Goal: Communication & Community: Answer question/provide support

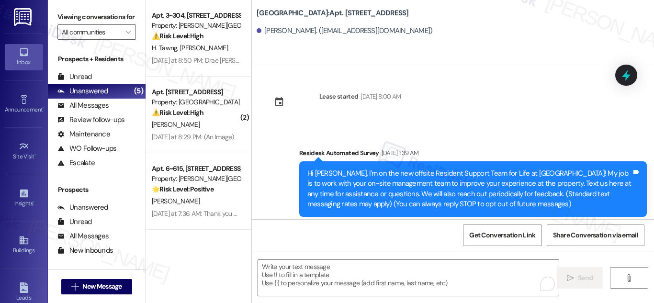
scroll to position [845, 0]
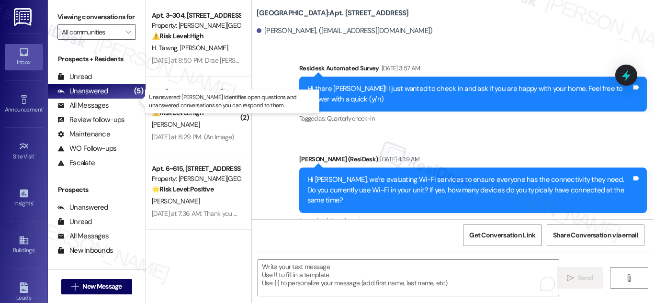
click at [102, 96] on div "Unanswered" at bounding box center [82, 91] width 51 height 10
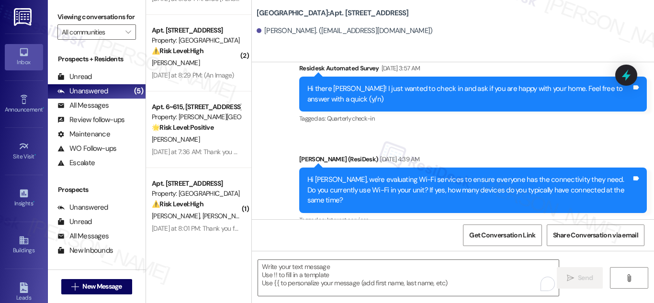
scroll to position [0, 0]
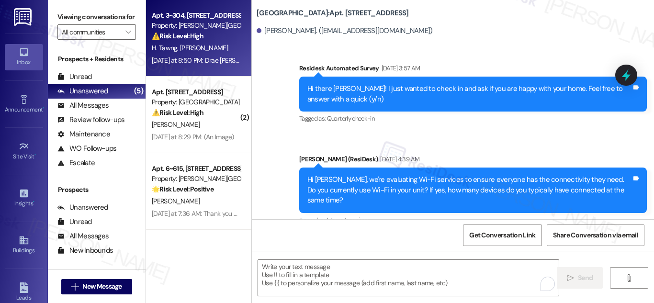
click at [197, 25] on div "Property: [PERSON_NAME][GEOGRAPHIC_DATA] Apartments" at bounding box center [196, 26] width 89 height 10
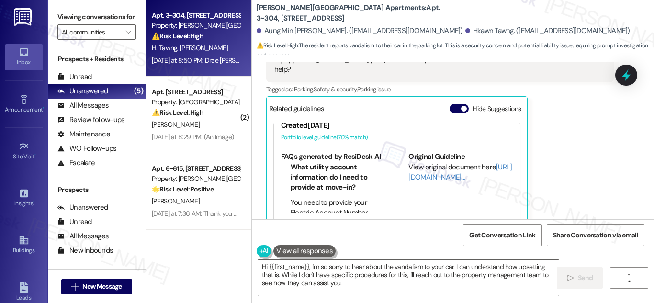
scroll to position [48, 0]
click at [449, 272] on textarea "Hi {{first_name}}, I'm so sorry to hear about the vandalism to your car. I can …" at bounding box center [408, 278] width 301 height 36
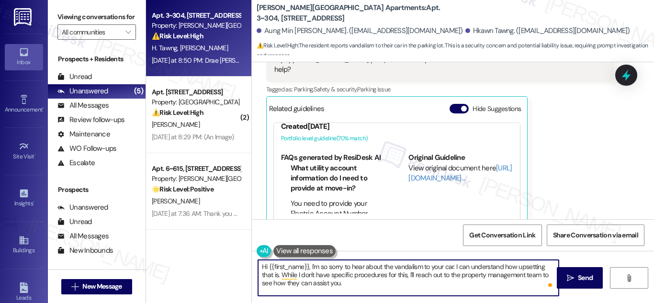
click at [364, 280] on textarea "Hi {{first_name}}, I'm so sorry to hear about the vandalism to your car. I can …" at bounding box center [408, 278] width 301 height 36
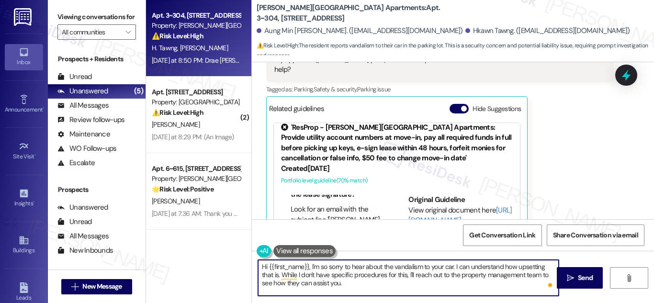
scroll to position [0, 0]
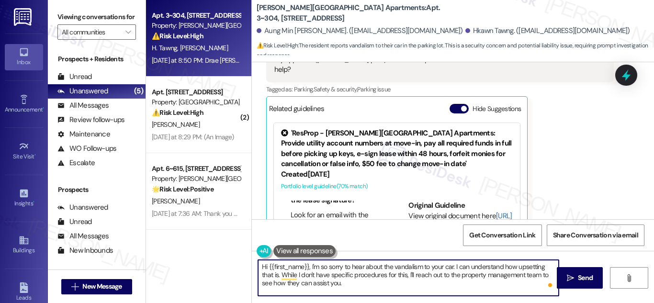
click at [432, 211] on link "[URL][DOMAIN_NAME]…" at bounding box center [460, 221] width 103 height 20
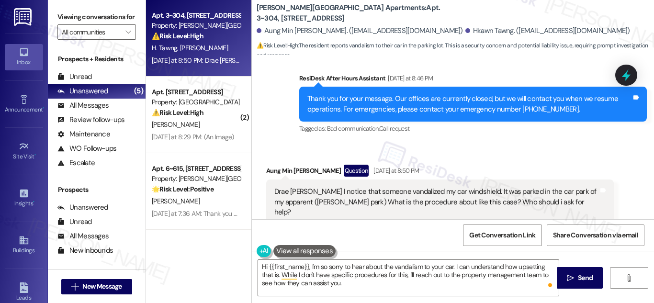
scroll to position [3935, 0]
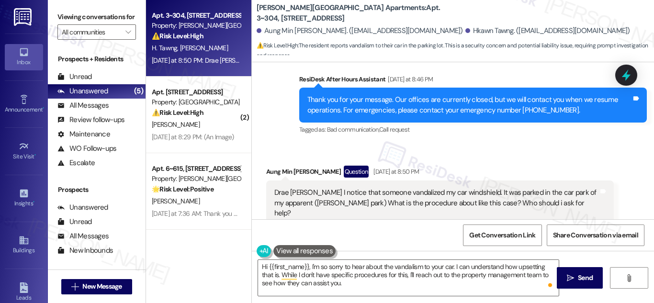
click at [357, 188] on div "Drae Sarah I notice that someone vandalized my car windshield. It was parked in…" at bounding box center [436, 203] width 324 height 31
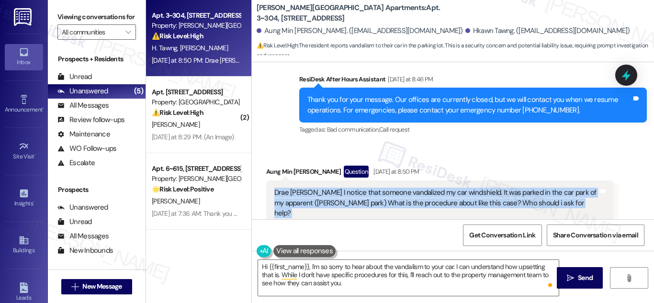
click at [357, 188] on div "Drae Sarah I notice that someone vandalized my car windshield. It was parked in…" at bounding box center [436, 203] width 324 height 31
copy div "Drae Sarah I notice that someone vandalized my car windshield. It was parked in…"
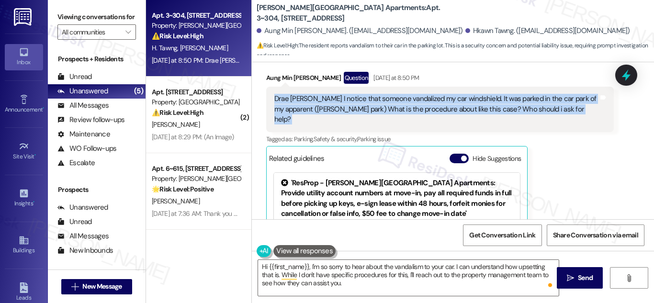
scroll to position [4031, 0]
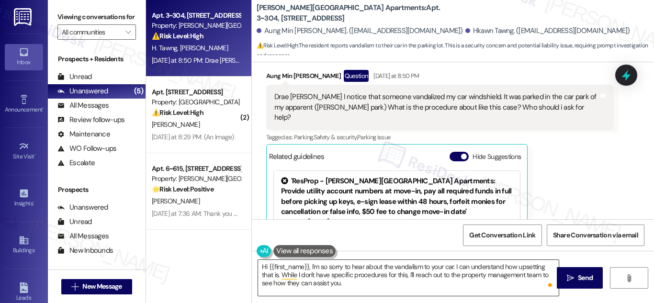
click at [373, 286] on textarea "Hi {{first_name}}, I'm so sorry to hear about the vandalism to your car. I can …" at bounding box center [408, 278] width 301 height 36
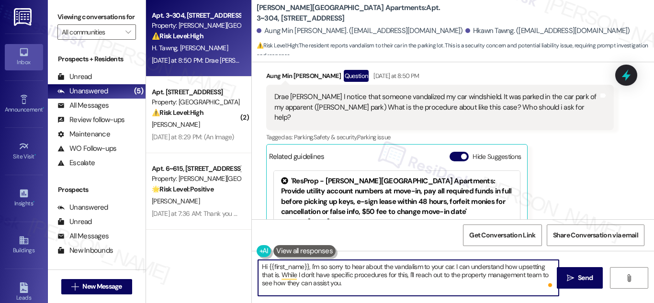
click at [389, 287] on textarea "Hi {{first_name}}, I'm so sorry to hear about the vandalism to your car. I can …" at bounding box center [408, 278] width 301 height 36
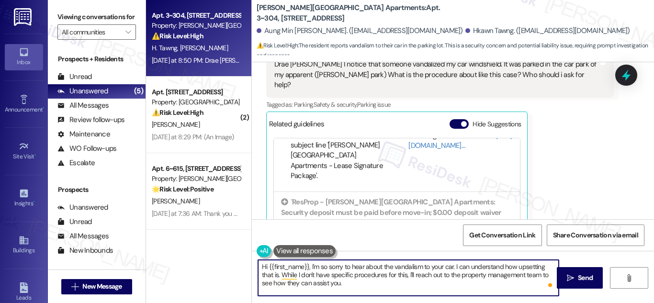
scroll to position [4079, 0]
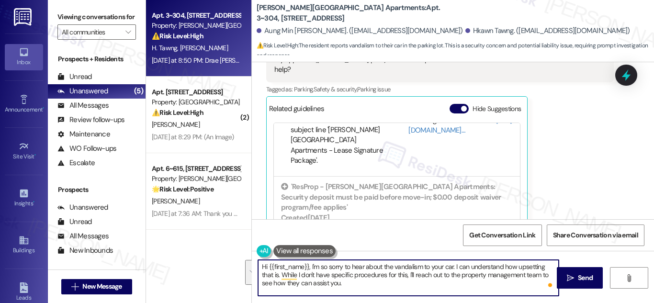
drag, startPoint x: 309, startPoint y: 267, endPoint x: 355, endPoint y: 286, distance: 49.4
click at [355, 286] on textarea "Hi {{first_name}}, I'm so sorry to hear about the vandalism to your car. I can …" at bounding box center [408, 278] width 301 height 36
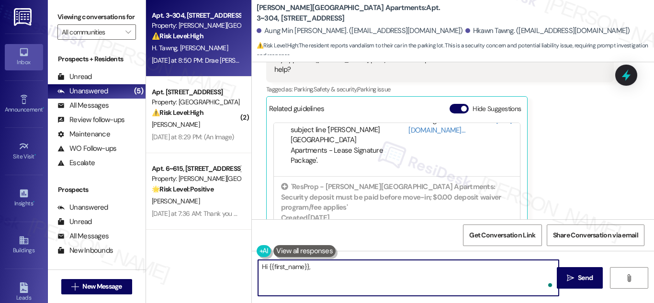
paste textarea "Hi! I’m really sorry to hear about what happened to your windshield. For situat…"
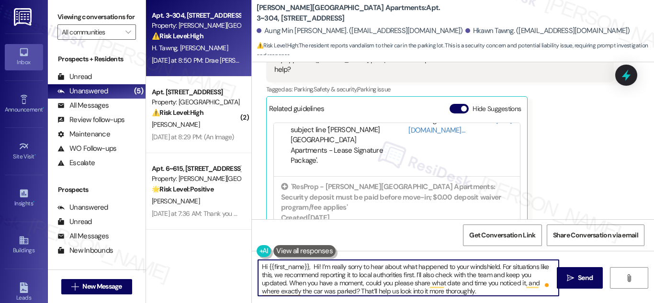
click at [319, 265] on textarea "Hi {{first_name}}, Hi! I’m really sorry to hear about what happened to your win…" at bounding box center [408, 278] width 301 height 36
click at [323, 272] on textarea "Hi {{first_name}}, I’m really sorry to hear about what happened to your windshi…" at bounding box center [408, 278] width 301 height 36
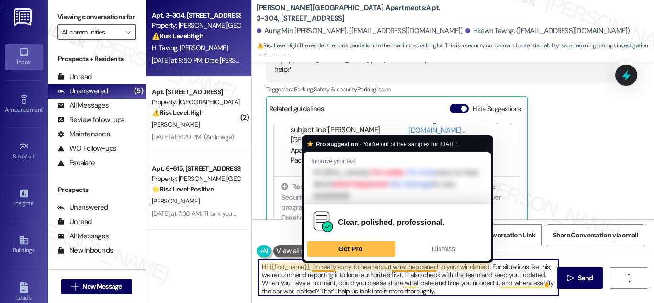
click at [323, 267] on textarea "Hi {{first_name}}, I’m really sorry to hear about what happened to your windshi…" at bounding box center [408, 278] width 301 height 36
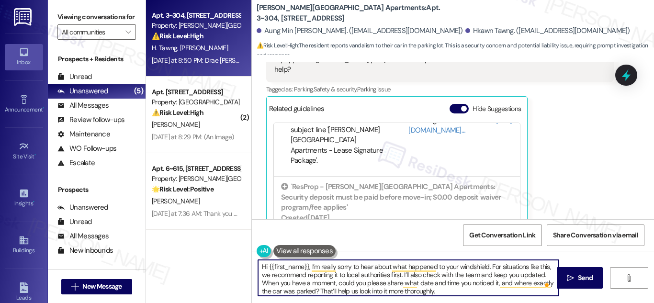
click at [449, 281] on textarea "Hi {{first_name}}, I’m really sorry to hear about what happened to your windshi…" at bounding box center [408, 278] width 301 height 36
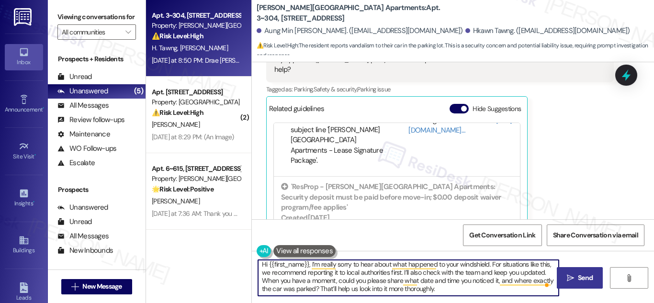
type textarea "Hi {{first_name}}, I’m really sorry to hear about what happened to your windshi…"
click at [584, 277] on span "Send" at bounding box center [585, 278] width 15 height 10
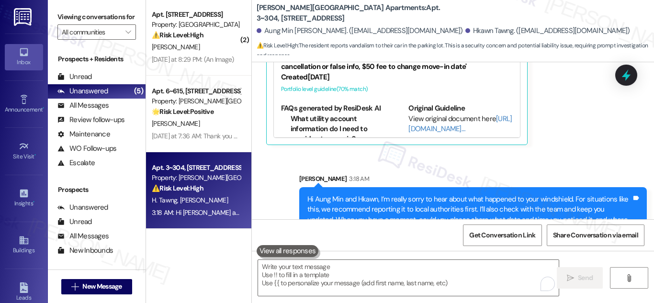
scroll to position [0, 0]
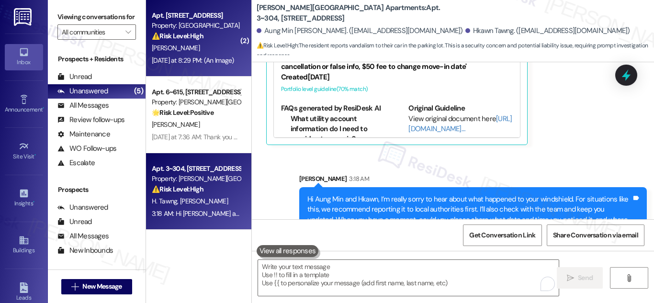
click at [181, 29] on div "Property: [GEOGRAPHIC_DATA]" at bounding box center [196, 26] width 89 height 10
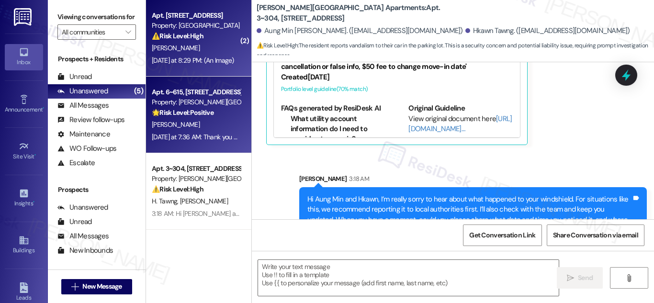
type textarea "Fetching suggested responses. Please feel free to read through the conversation…"
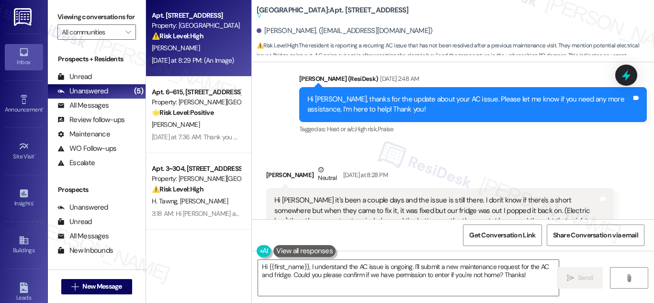
scroll to position [19152, 0]
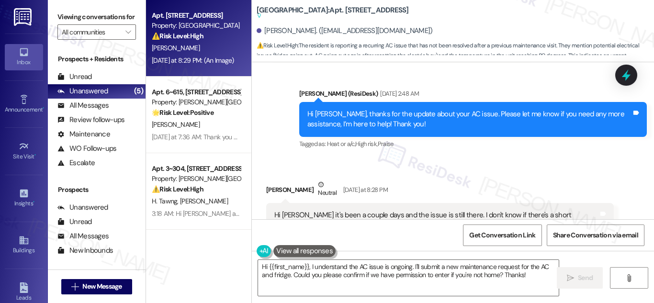
click at [367, 210] on div "Hi [PERSON_NAME] it's been a couple days and the issue is still there. I don't …" at bounding box center [436, 230] width 324 height 41
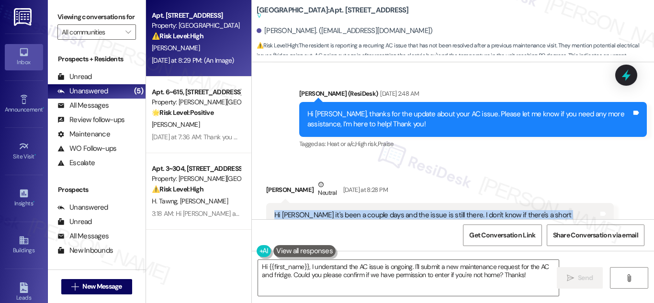
click at [367, 210] on div "Hi [PERSON_NAME] it's been a couple days and the issue is still there. I don't …" at bounding box center [436, 230] width 324 height 41
copy div "Hi Sarah it's been a couple days and the issue is still there. I don't know if …"
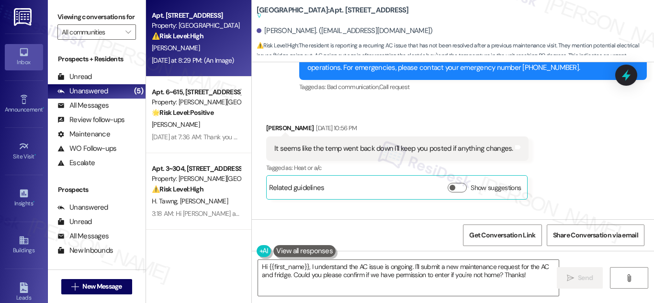
scroll to position [19056, 0]
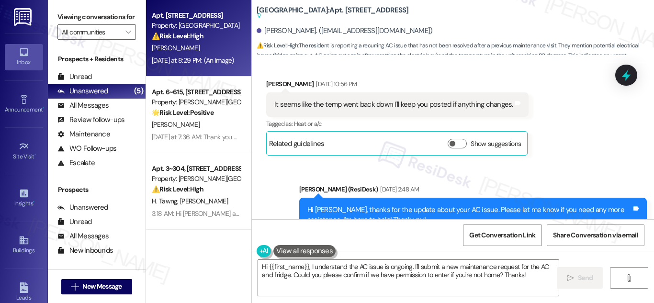
click at [271, 31] on div "[PERSON_NAME]. ([EMAIL_ADDRESS][DOMAIN_NAME])" at bounding box center [345, 31] width 176 height 10
drag, startPoint x: 271, startPoint y: 31, endPoint x: 286, endPoint y: 30, distance: 15.4
click at [286, 30] on div "[PERSON_NAME]. ([EMAIL_ADDRESS][DOMAIN_NAME])" at bounding box center [345, 31] width 176 height 10
copy div "[PERSON_NAME]"
click at [331, 9] on b "Hackberry Ranch: Apt. 2103, 201 Hackberry St Suggested actions and notes availa…" at bounding box center [333, 13] width 152 height 16
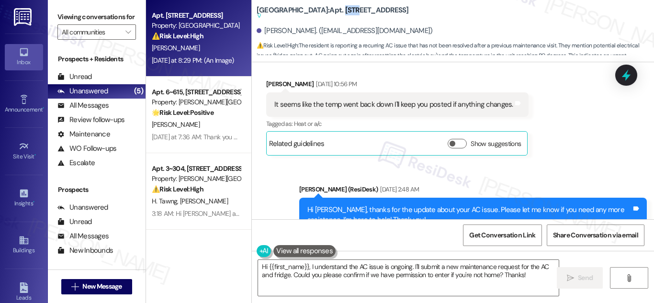
click at [331, 9] on b "Hackberry Ranch: Apt. 2103, 201 Hackberry St Suggested actions and notes availa…" at bounding box center [333, 13] width 152 height 16
copy b "2103"
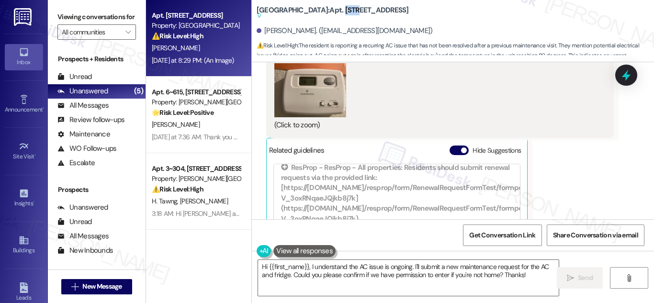
scroll to position [321, 0]
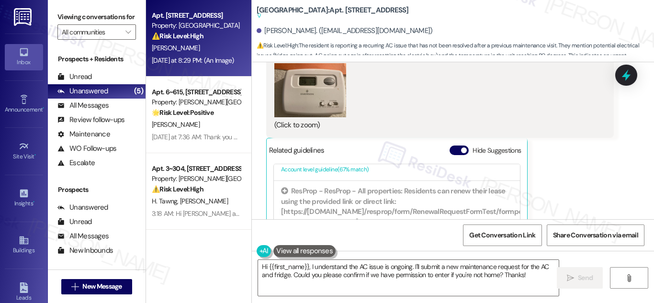
click at [601, 186] on div "Sandra Ponce Yesterday at 8:29 PM JPG attachment ResiDesk found written details…" at bounding box center [440, 110] width 348 height 345
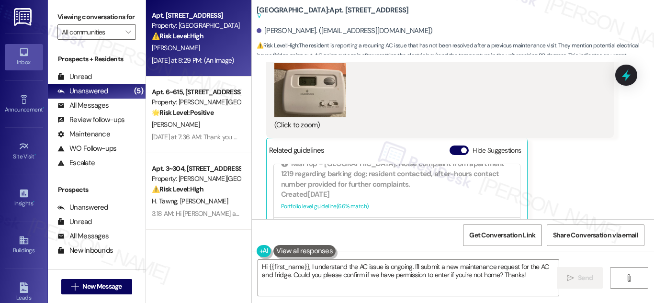
scroll to position [129, 0]
click at [272, 31] on div "[PERSON_NAME]. ([EMAIL_ADDRESS][DOMAIN_NAME])" at bounding box center [345, 31] width 176 height 10
drag, startPoint x: 272, startPoint y: 31, endPoint x: 292, endPoint y: 29, distance: 20.6
click at [292, 29] on div "[PERSON_NAME]. ([EMAIL_ADDRESS][DOMAIN_NAME])" at bounding box center [345, 31] width 176 height 10
copy div "[PERSON_NAME]"
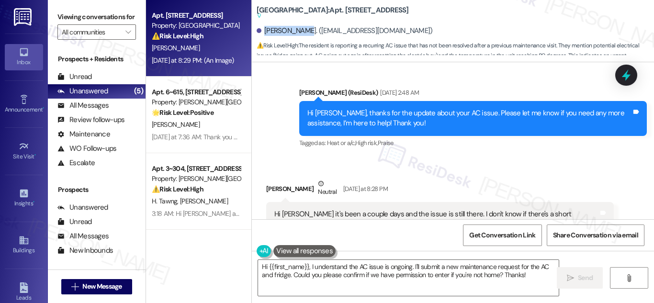
scroll to position [19152, 0]
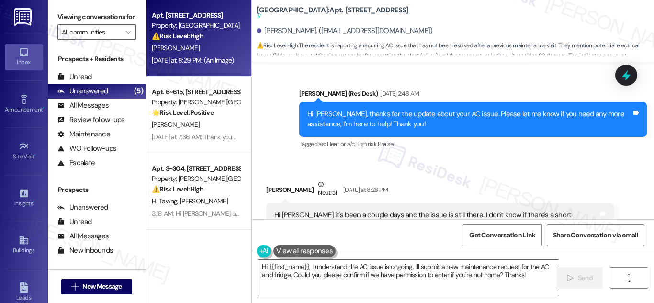
click at [370, 210] on div "Hi [PERSON_NAME] it's been a couple days and the issue is still there. I don't …" at bounding box center [436, 230] width 324 height 41
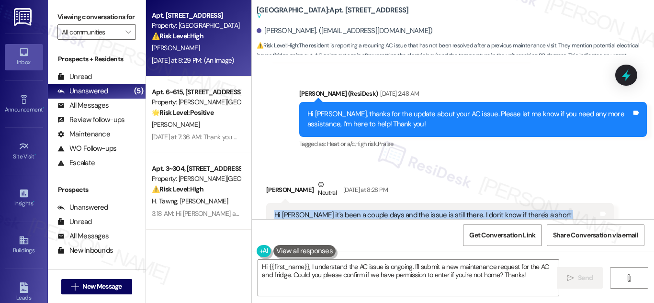
click at [370, 210] on div "Hi [PERSON_NAME] it's been a couple days and the issue is still there. I don't …" at bounding box center [436, 230] width 324 height 41
copy div "Hi Sarah it's been a couple days and the issue is still there. I don't know if …"
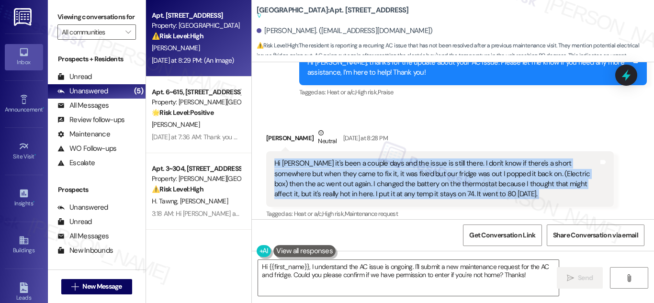
scroll to position [19200, 0]
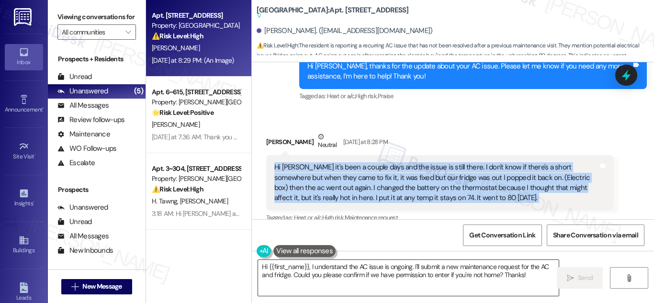
click at [388, 269] on textarea "Hi {{first_name}}, I understand the AC issue is ongoing. I'll submit a new main…" at bounding box center [408, 278] width 301 height 36
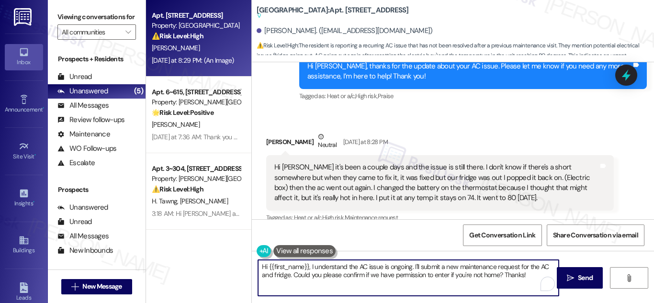
click at [388, 269] on textarea "Hi {{first_name}}, I understand the AC issue is ongoing. I'll submit a new main…" at bounding box center [408, 278] width 301 height 36
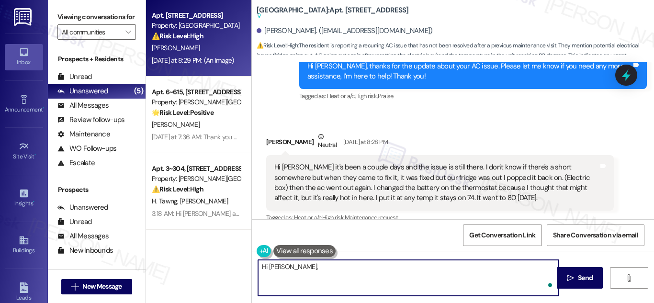
paste textarea "Hi! Thanks for the update — I’m sorry to hear the issue’s still going on, espec…"
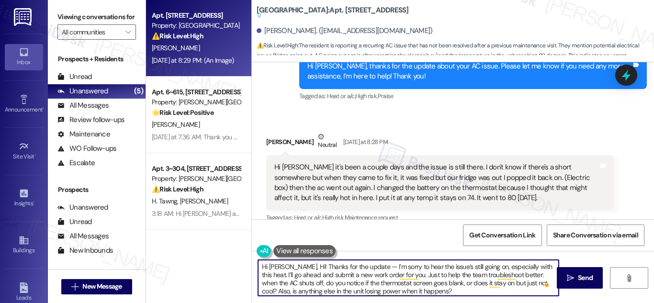
click at [298, 268] on textarea "Hi Sandra, Hi! Thanks for the update — I’m sorry to hear the issue’s still goin…" at bounding box center [408, 278] width 301 height 36
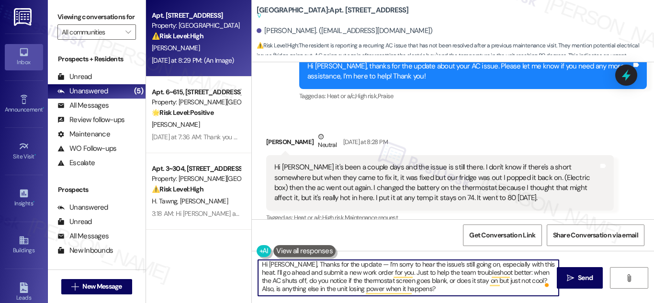
scroll to position [2, 0]
click at [357, 266] on textarea "Hi Sandra, Thanks for the update — I’m sorry to hear the issue’s still going on…" at bounding box center [408, 278] width 301 height 36
click at [340, 267] on textarea "Hi Sandra, Thanks for the update, I’m sorry to hear the issue’s still going on,…" at bounding box center [408, 278] width 301 height 36
click at [342, 281] on textarea "Hi [PERSON_NAME], Thanks for the update. I’m sorry to hear the issue’s still go…" at bounding box center [408, 278] width 301 height 36
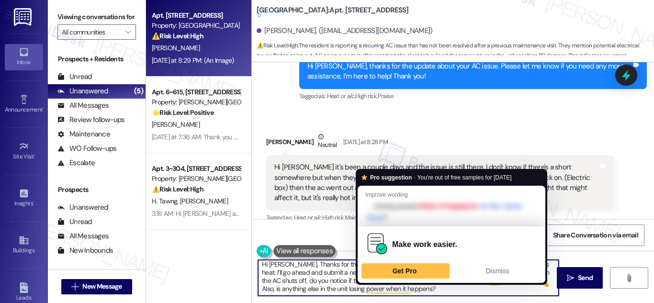
click at [328, 285] on textarea "Hi [PERSON_NAME], Thanks for the update. I’m sorry to hear the issue’s still go…" at bounding box center [408, 278] width 301 height 36
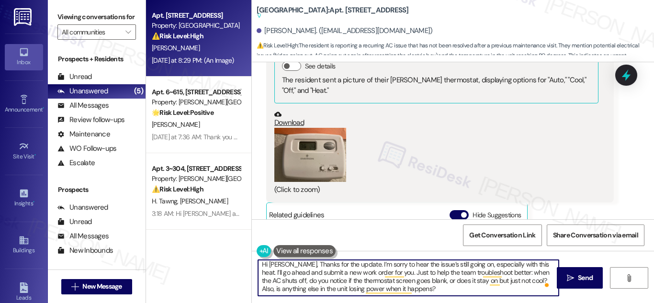
scroll to position [19631, 0]
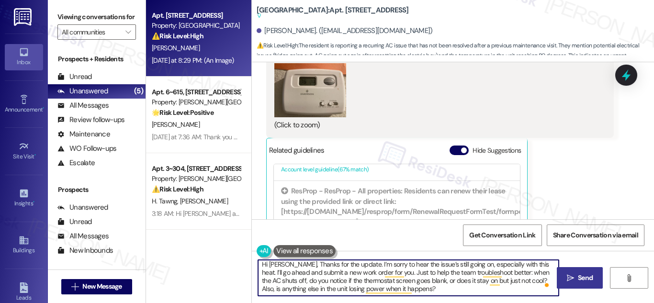
type textarea "Hi [PERSON_NAME], Thanks for the update. I’m sorry to hear the issue’s still go…"
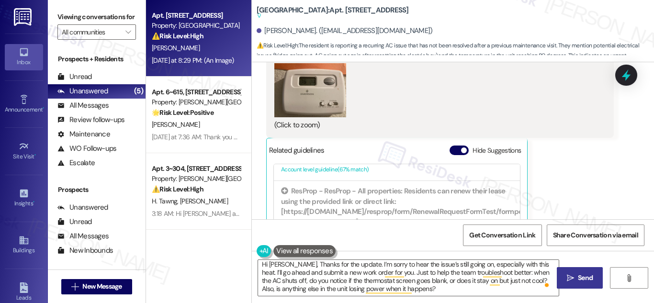
click at [586, 279] on span "Send" at bounding box center [585, 278] width 15 height 10
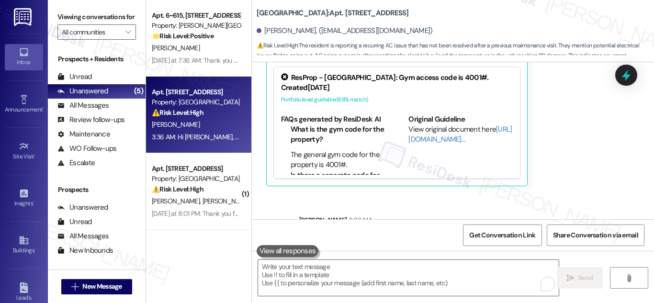
scroll to position [19679, 0]
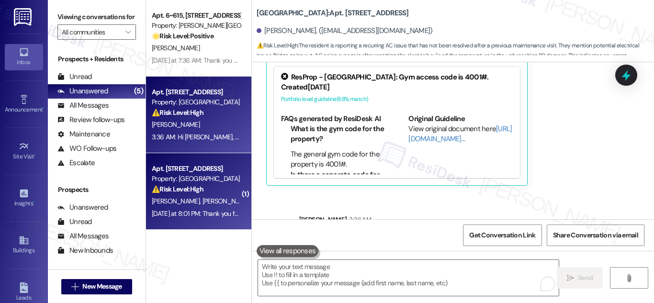
click at [201, 180] on div "Property: [GEOGRAPHIC_DATA]" at bounding box center [196, 179] width 89 height 10
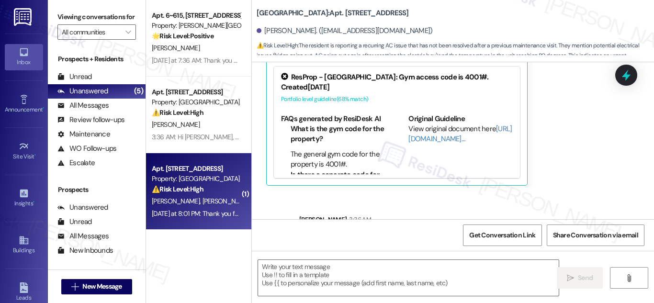
type textarea "Fetching suggested responses. Please feel free to read through the conversation…"
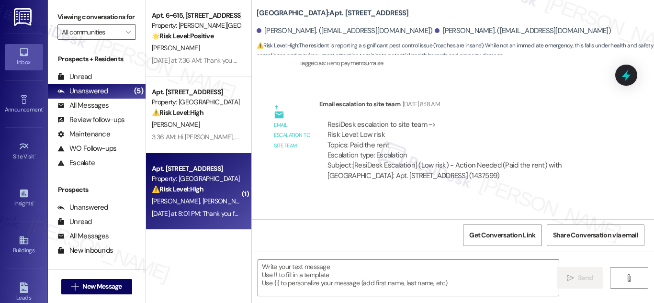
type textarea "Fetching suggested responses. Please feel free to read through the conversation…"
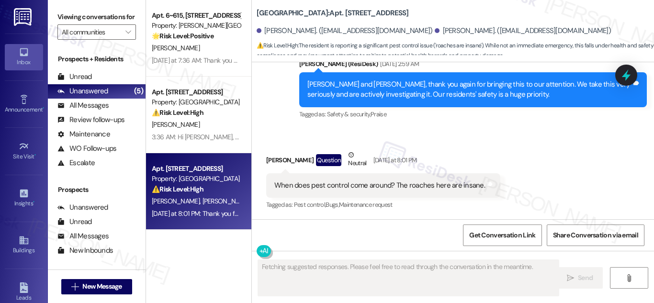
scroll to position [2693, 0]
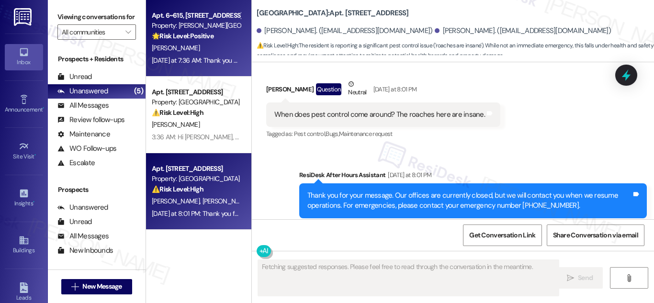
click at [201, 25] on div "Property: [PERSON_NAME][GEOGRAPHIC_DATA] Apartments" at bounding box center [196, 26] width 89 height 10
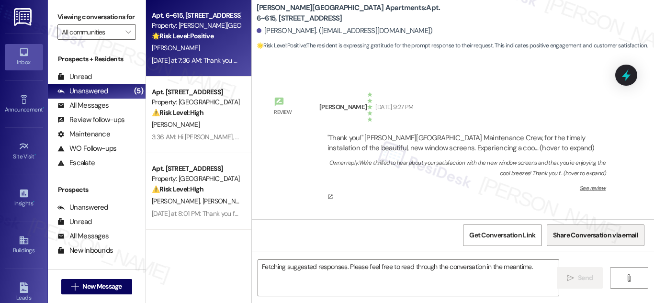
scroll to position [20102, 0]
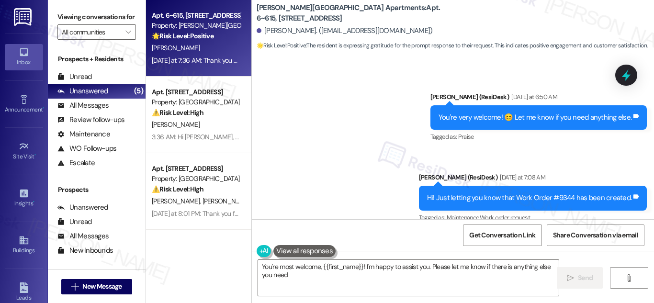
type textarea "You're most welcome, {{first_name}}! I'm happy to assist you. Please let me kno…"
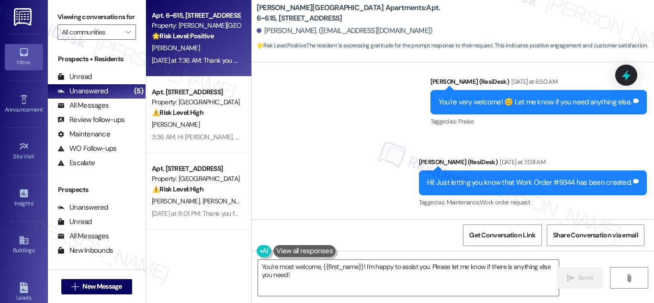
scroll to position [20054, 0]
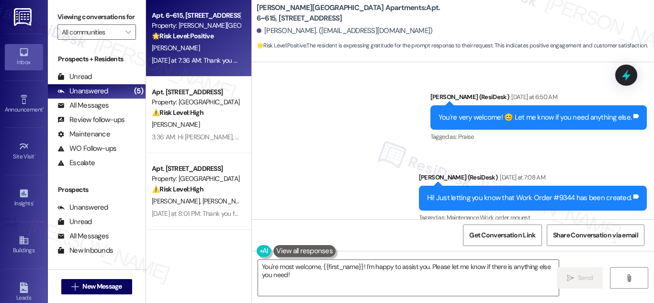
click at [353, 274] on div "Thank you again for your prompt response.🙂" at bounding box center [343, 279] width 138 height 10
copy div "Thank you again for your prompt response.🙂 Tags and notes"
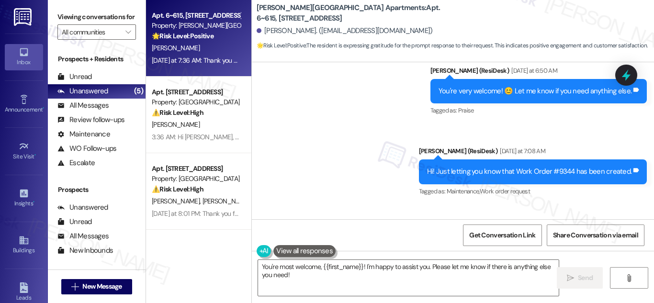
scroll to position [20102, 0]
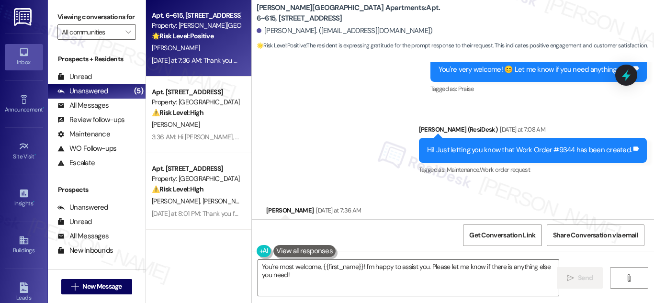
click at [511, 278] on textarea "You're most welcome, {{first_name}}! I'm happy to assist you. Please let me kno…" at bounding box center [408, 278] width 301 height 36
click at [589, 272] on button " Send" at bounding box center [580, 278] width 46 height 22
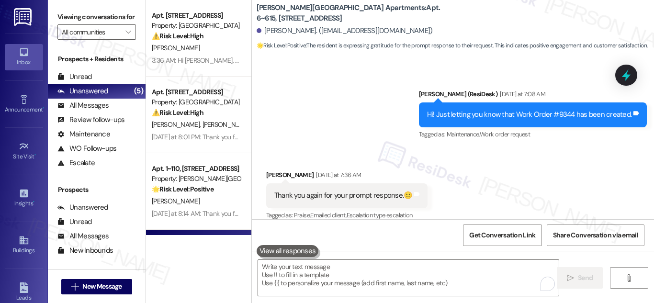
scroll to position [20169, 0]
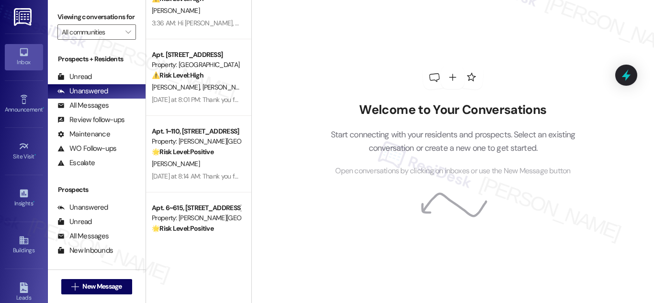
scroll to position [71, 0]
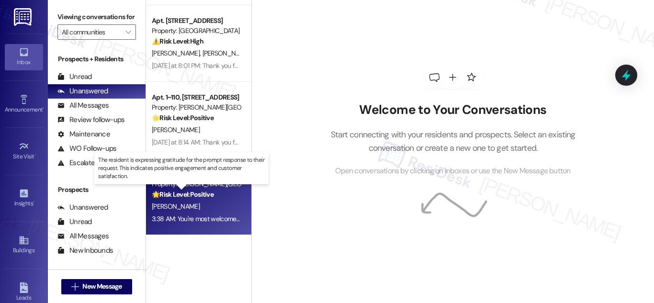
click at [206, 194] on strong "🌟 Risk Level: Positive" at bounding box center [183, 194] width 62 height 9
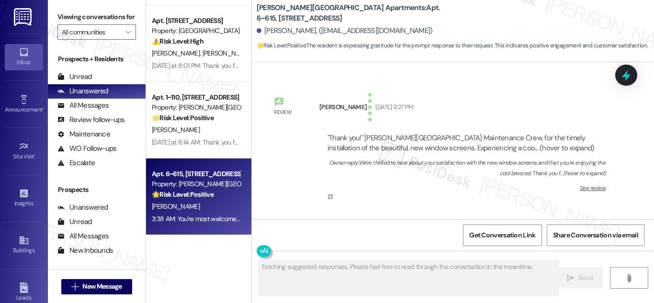
scroll to position [20183, 0]
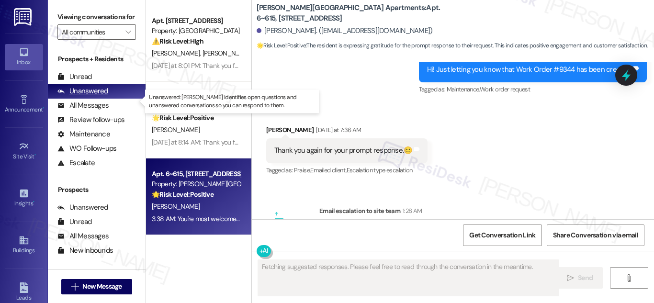
click at [109, 99] on div "Unanswered (0)" at bounding box center [97, 91] width 98 height 14
click at [95, 96] on div "Unanswered" at bounding box center [82, 91] width 51 height 10
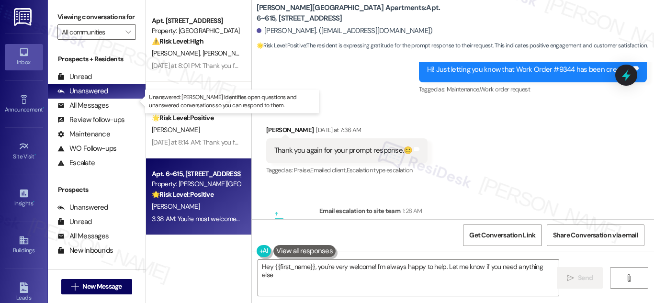
type textarea "Hey {{first_name}}, you're very welcome! I'm always happy to help. Let me know …"
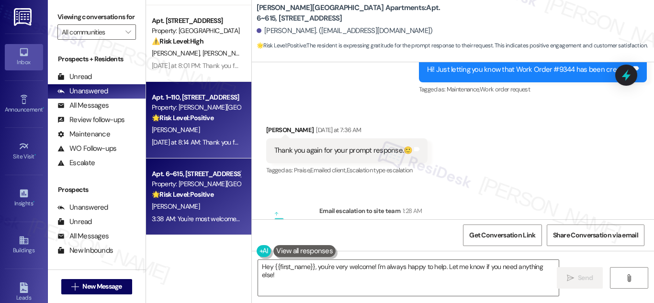
click at [205, 131] on div "[PERSON_NAME]" at bounding box center [196, 130] width 91 height 12
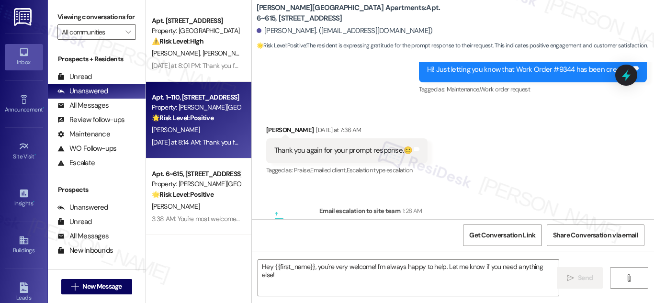
type textarea "Fetching suggested responses. Please feel free to read through the conversation…"
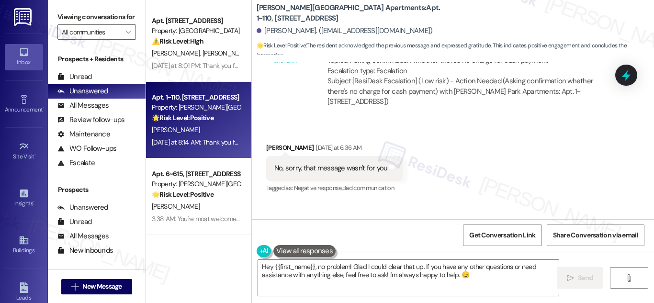
scroll to position [8546, 0]
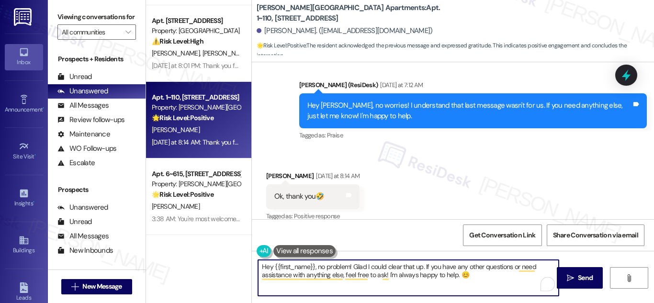
drag, startPoint x: 349, startPoint y: 269, endPoint x: 492, endPoint y: 282, distance: 143.8
click at [492, 282] on textarea "Hey {{first_name}}, no problem! Glad I could clear that up. If you have any oth…" at bounding box center [408, 278] width 301 height 36
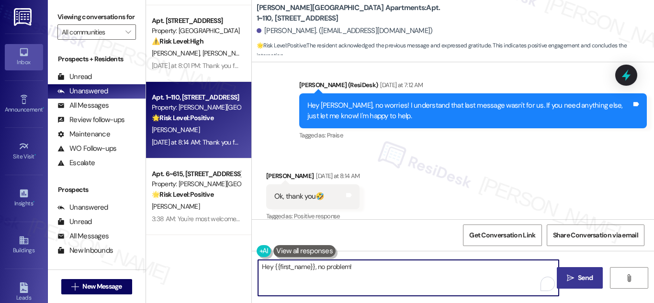
type textarea "Hey {{first_name}}, no problem!"
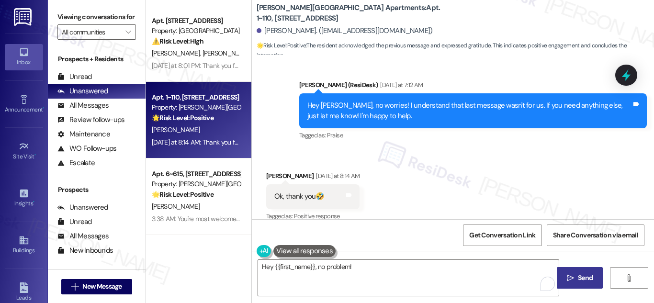
click at [576, 283] on span "Send" at bounding box center [585, 278] width 19 height 10
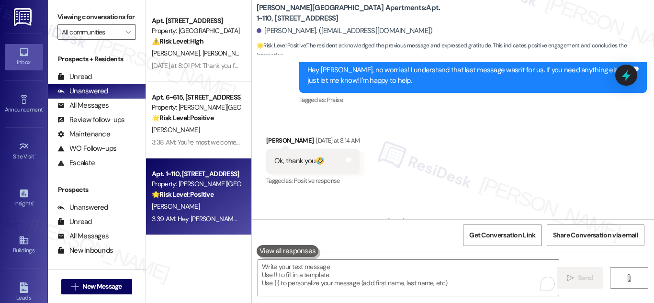
scroll to position [8613, 0]
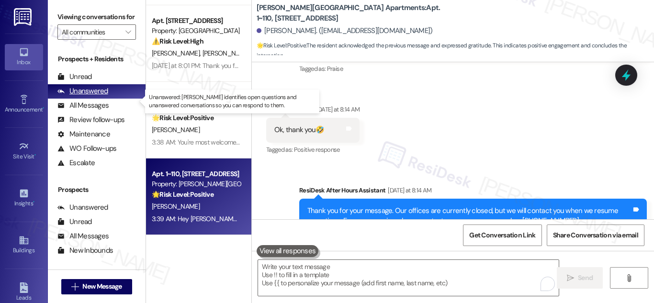
click at [91, 96] on div "Unanswered" at bounding box center [82, 91] width 51 height 10
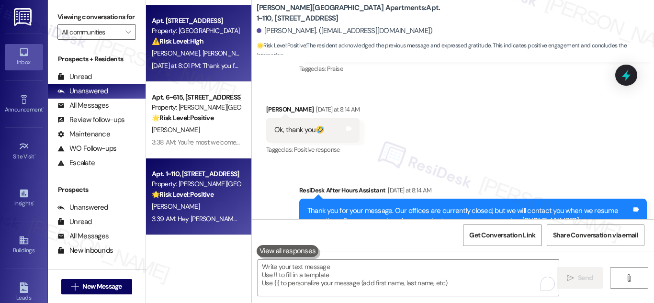
click at [182, 34] on div "Property: [GEOGRAPHIC_DATA]" at bounding box center [196, 31] width 89 height 10
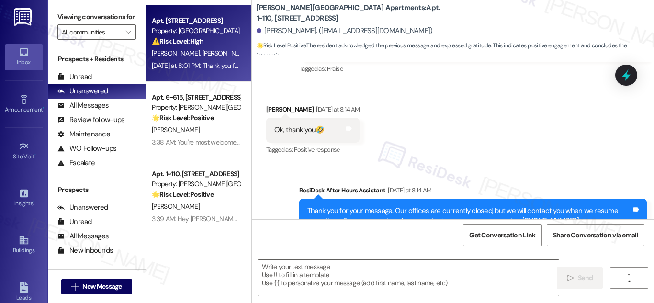
type textarea "Fetching suggested responses. Please feel free to read through the conversation…"
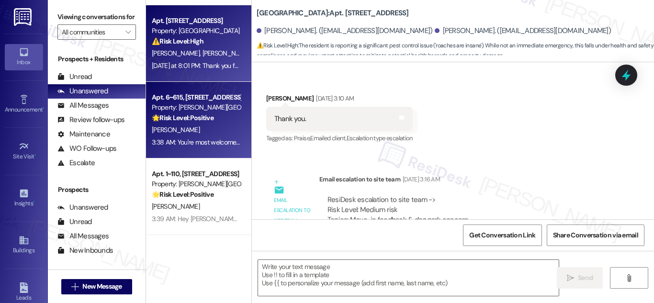
type textarea "Fetching suggested responses. Please feel free to read through the conversation…"
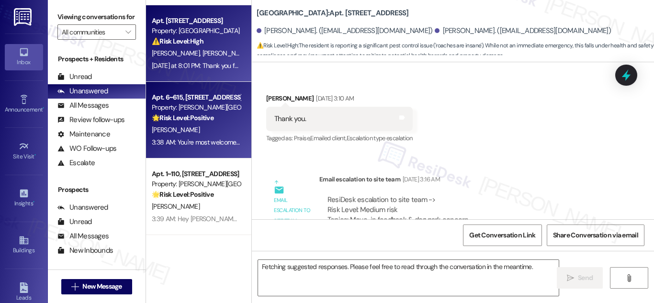
scroll to position [2693, 0]
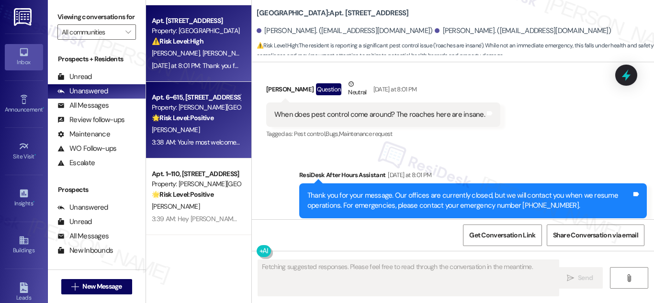
click at [219, 116] on div "🌟 Risk Level: Positive The resident is expressing gratitude for the prompt resp…" at bounding box center [196, 118] width 89 height 10
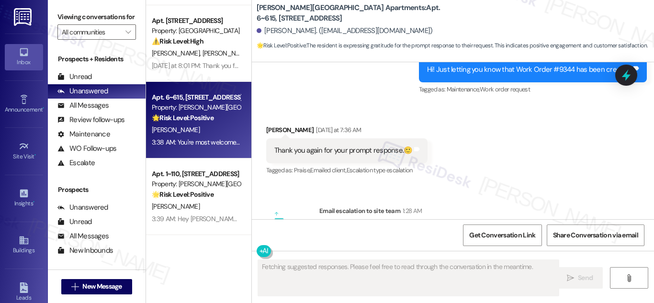
scroll to position [0, 0]
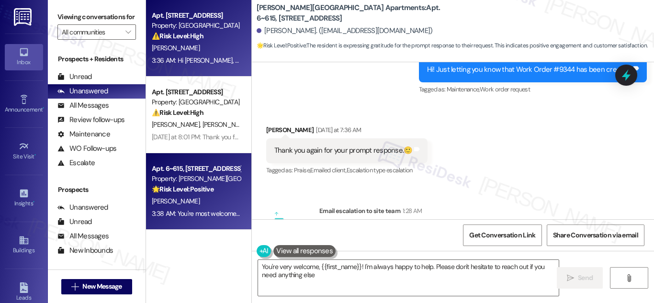
type textarea "You're very welcome, {{first_name}}! I'm always happy to help. Please don't hes…"
click at [205, 27] on div "Property: [GEOGRAPHIC_DATA]" at bounding box center [196, 26] width 89 height 10
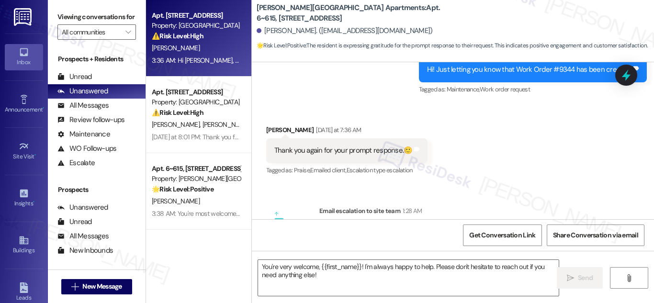
type textarea "Fetching suggested responses. Please feel free to read through the conversation…"
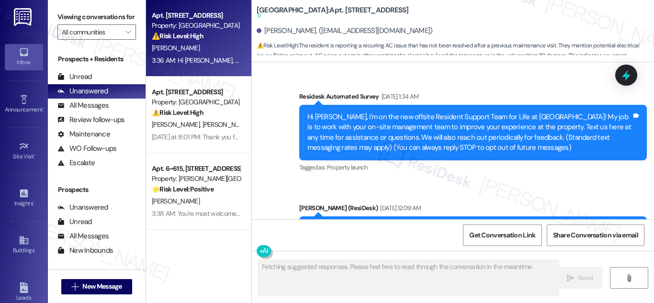
type textarea "Fetching suggested responses. Please feel free to read through the conversation…"
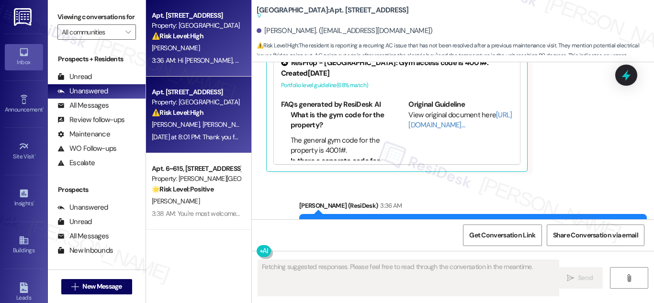
click at [202, 92] on div "Apt. [STREET_ADDRESS]" at bounding box center [196, 92] width 89 height 10
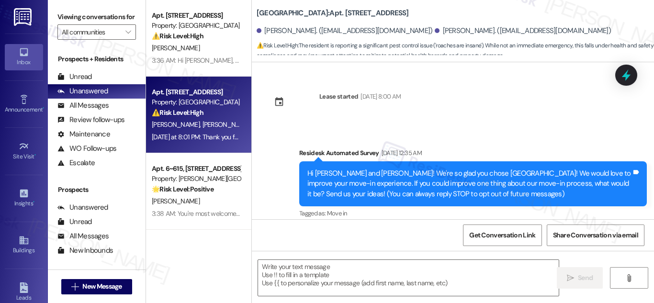
scroll to position [2693, 0]
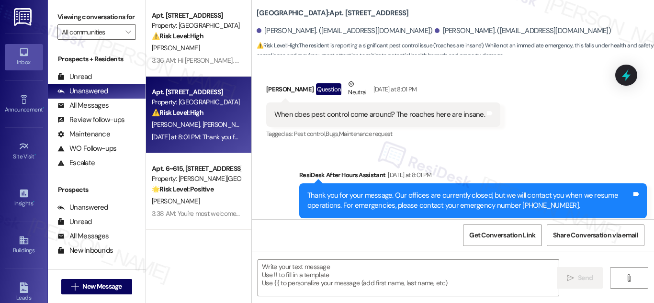
type textarea "Fetching suggested responses. Please feel free to read through the conversation…"
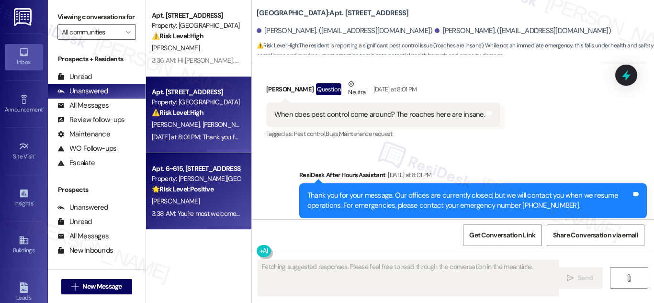
click at [196, 188] on strong "🌟 Risk Level: Positive" at bounding box center [183, 189] width 62 height 9
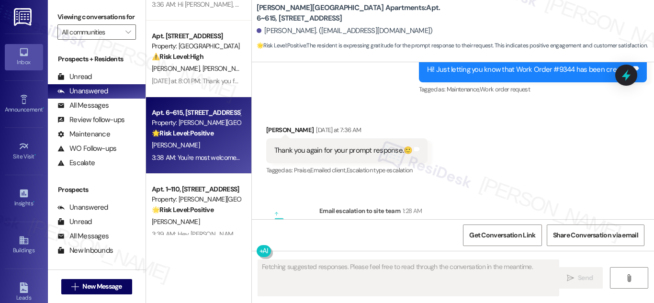
scroll to position [71, 0]
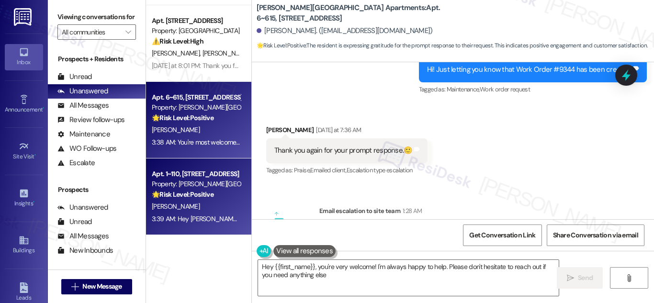
type textarea "Hey {{first_name}}, you're very welcome! I'm always happy to help. Please don't…"
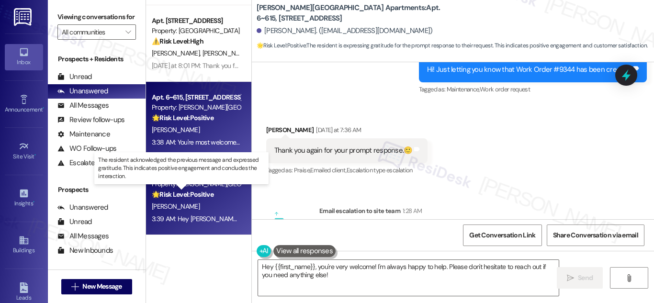
click at [182, 190] on strong "🌟 Risk Level: Positive" at bounding box center [183, 194] width 62 height 9
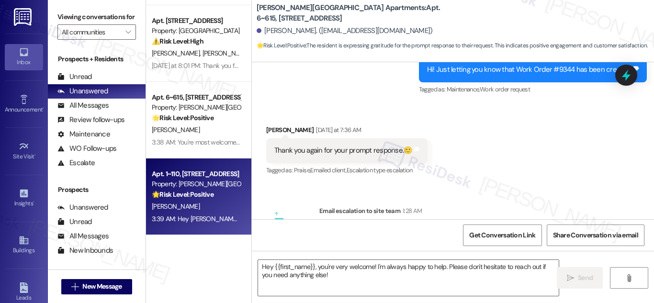
type textarea "Fetching suggested responses. Please feel free to read through the conversation…"
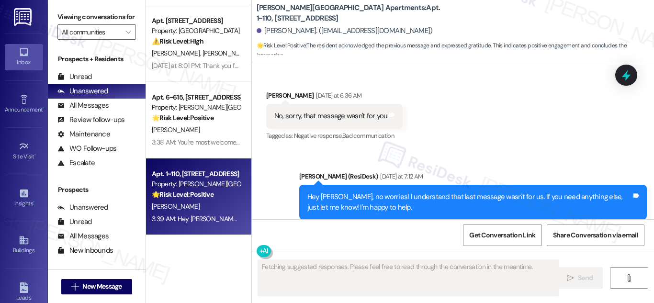
scroll to position [8627, 0]
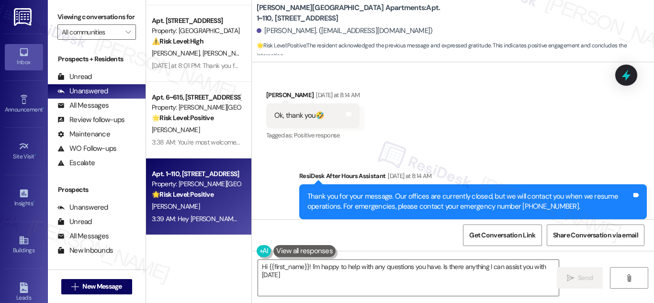
type textarea "Hi {{first_name}}! I'm happy to help with any questions you have. Is there anyt…"
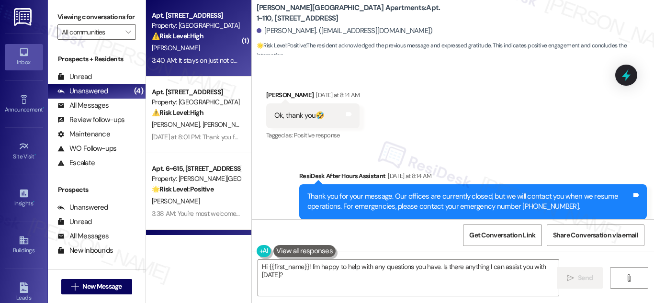
click at [193, 46] on div "[PERSON_NAME]" at bounding box center [196, 48] width 91 height 12
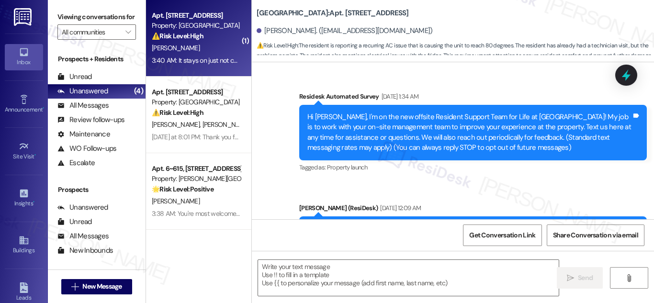
scroll to position [19663, 0]
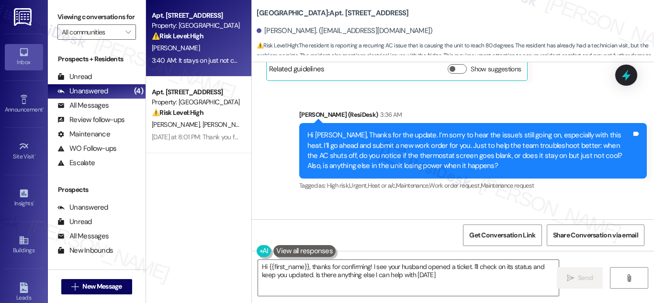
type textarea "Hi {{first_name}}, thanks for confirming! I see your husband opened a ticket. I…"
click at [338, 12] on b "[GEOGRAPHIC_DATA]: Apt. [STREET_ADDRESS]" at bounding box center [333, 13] width 152 height 10
copy b "2103"
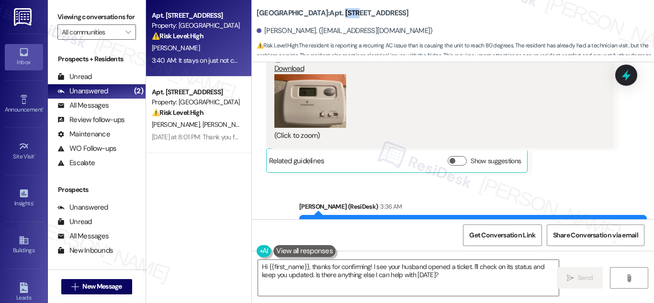
scroll to position [19567, 0]
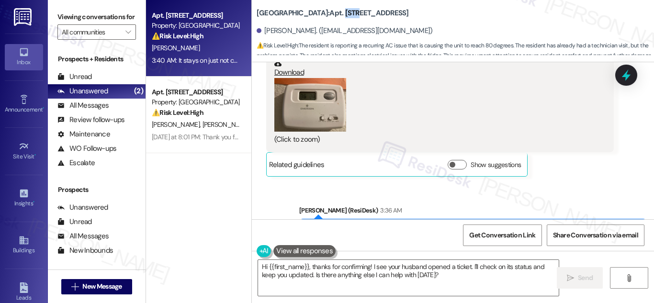
click at [339, 11] on b "[GEOGRAPHIC_DATA]: Apt. [STREET_ADDRESS]" at bounding box center [333, 13] width 152 height 10
click at [272, 10] on b "[GEOGRAPHIC_DATA]: Apt. [STREET_ADDRESS]" at bounding box center [333, 13] width 152 height 10
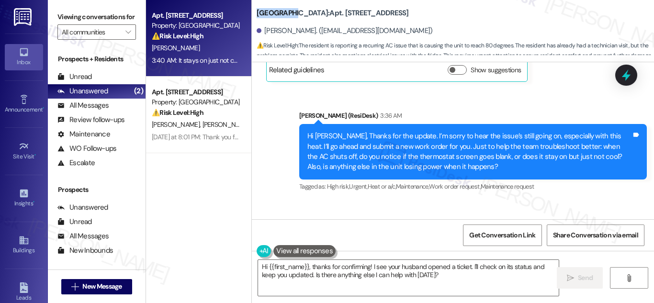
scroll to position [19663, 0]
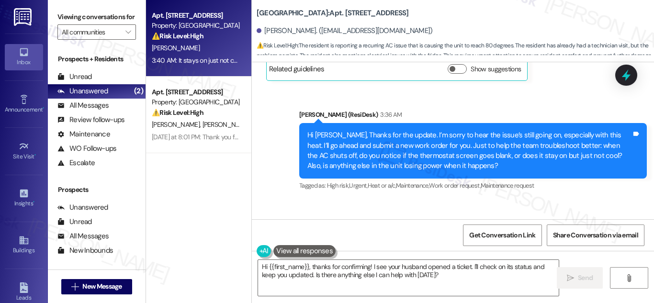
click at [406, 252] on div "It stays on just not cooling at all. I believe my husband opened a ticket this …" at bounding box center [400, 257] width 252 height 10
click at [401, 245] on div "It stays on just not cooling at all. I believe my husband opened a ticket this …" at bounding box center [403, 257] width 275 height 24
click at [401, 252] on div "It stays on just not cooling at all. I believe my husband opened a ticket this …" at bounding box center [400, 257] width 252 height 10
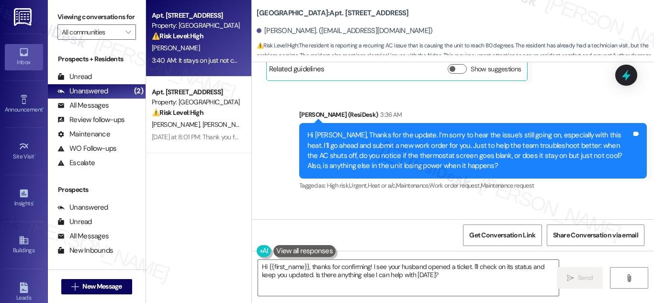
click at [401, 252] on div "It stays on just not cooling at all. I believe my husband opened a ticket this …" at bounding box center [400, 257] width 252 height 10
copy div "It stays on just not cooling at all. I believe my husband opened a ticket this …"
click at [454, 278] on textarea "Hi {{first_name}}, thanks for confirming! I see your husband opened a ticket. I…" at bounding box center [408, 278] width 301 height 36
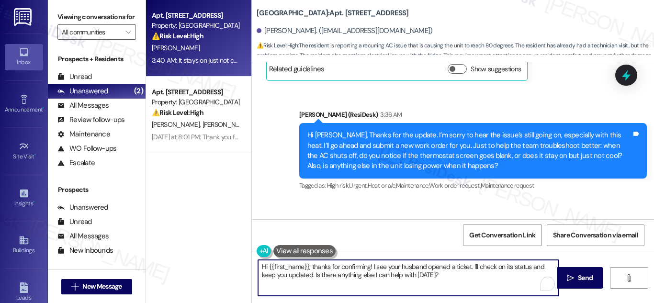
click at [454, 278] on textarea "Hi {{first_name}}, thanks for confirming! I see your husband opened a ticket. I…" at bounding box center [408, 278] width 301 height 36
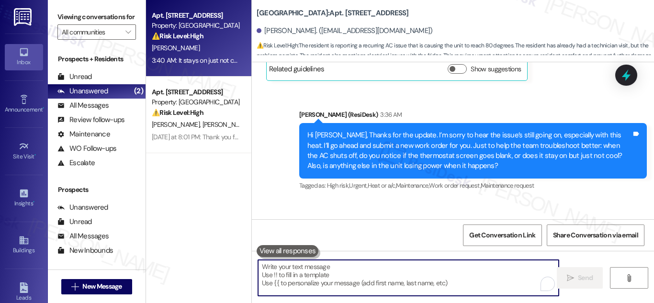
paste textarea "Thanks for the update! Since it's staying on but not cooling, that definitely h…"
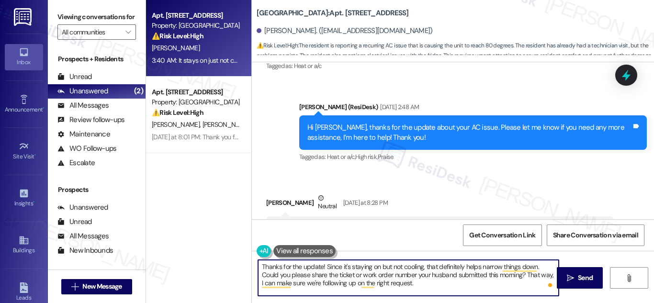
scroll to position [19088, 0]
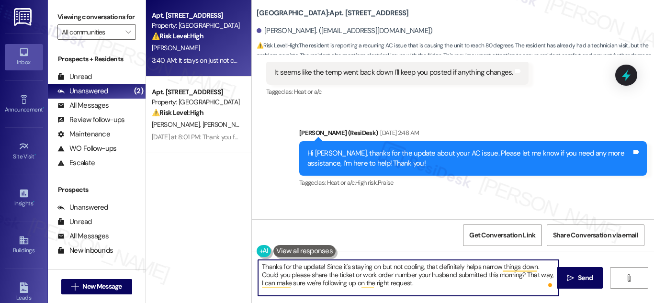
type textarea "Thanks for the update! Since it's staying on but not cooling, that definitely h…"
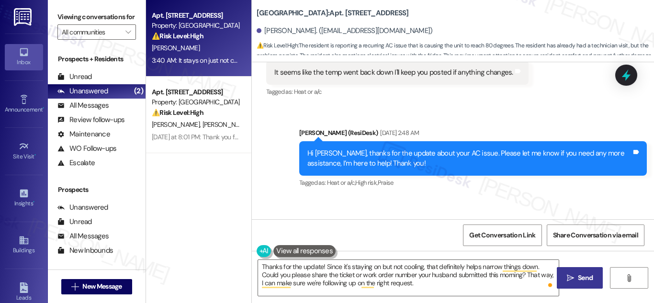
click at [578, 277] on span "Send" at bounding box center [585, 278] width 15 height 10
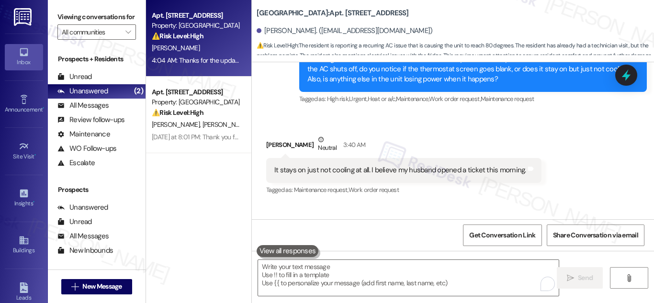
scroll to position [19750, 0]
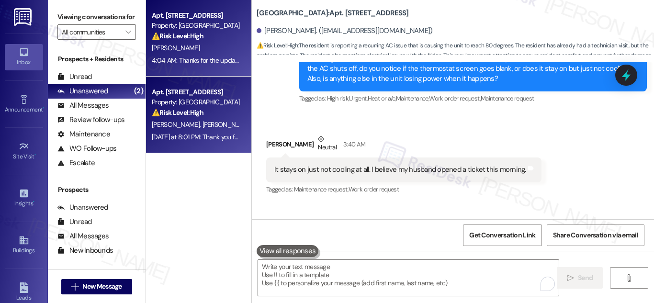
click at [206, 120] on div "[PERSON_NAME] [PERSON_NAME]" at bounding box center [196, 125] width 91 height 12
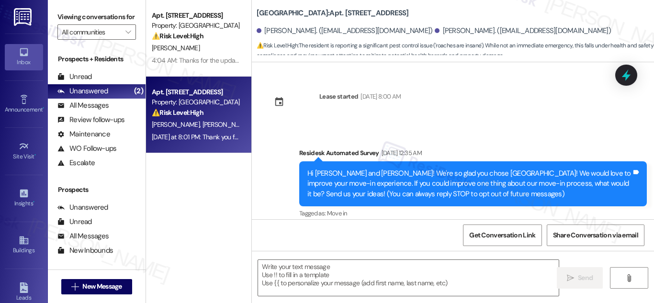
scroll to position [2693, 0]
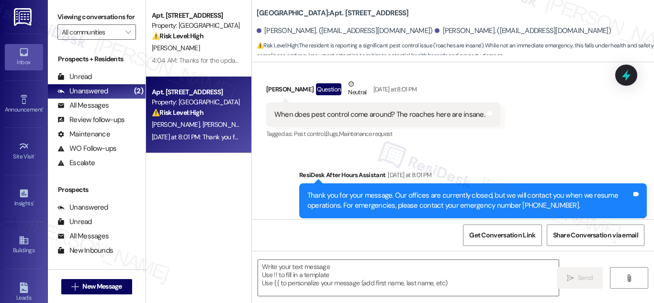
type textarea "Fetching suggested responses. Please feel free to read through the conversation…"
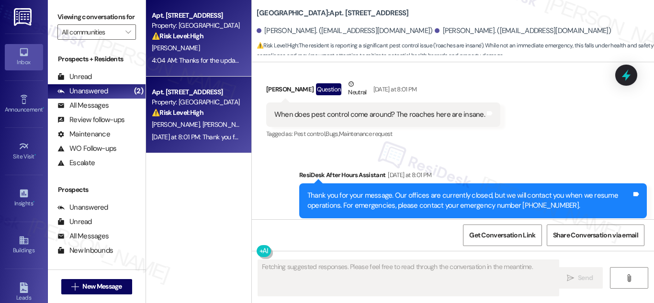
click at [166, 40] on strong "⚠️ Risk Level: High" at bounding box center [178, 36] width 52 height 9
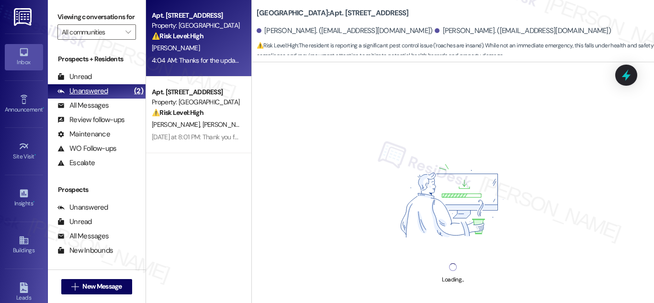
click at [102, 96] on div "Unanswered" at bounding box center [82, 91] width 51 height 10
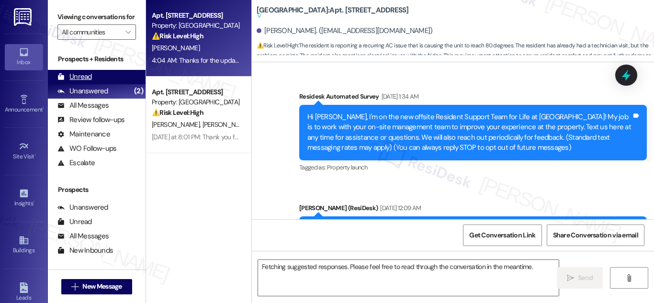
scroll to position [19789, 0]
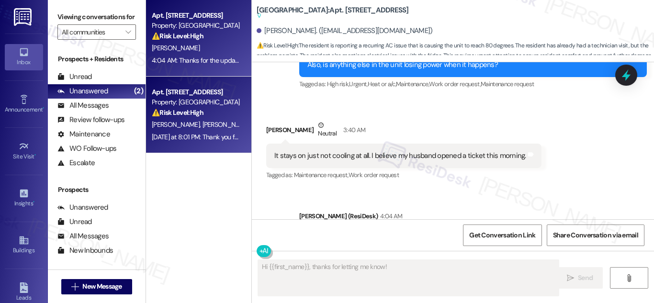
type textarea "Hi {{first_name}}, thanks for letting me know! I"
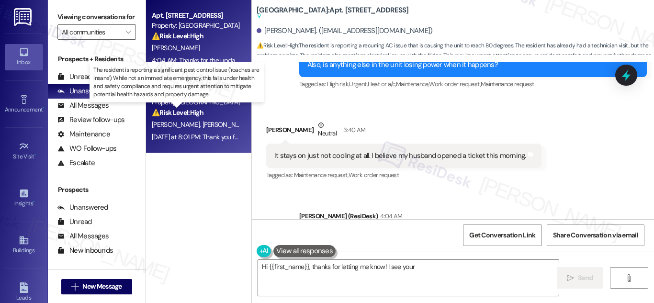
click at [199, 114] on strong "⚠️ Risk Level: High" at bounding box center [178, 112] width 52 height 9
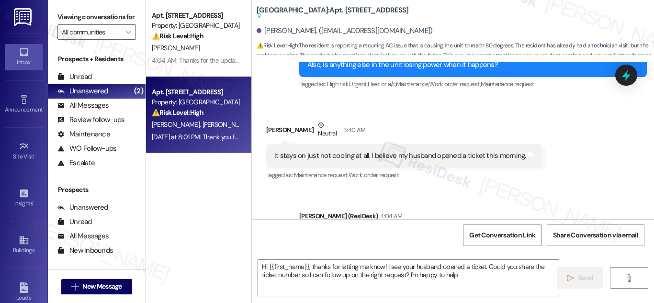
type textarea "Hi {{first_name}}, thanks for letting me know! I see your husband opened a tick…"
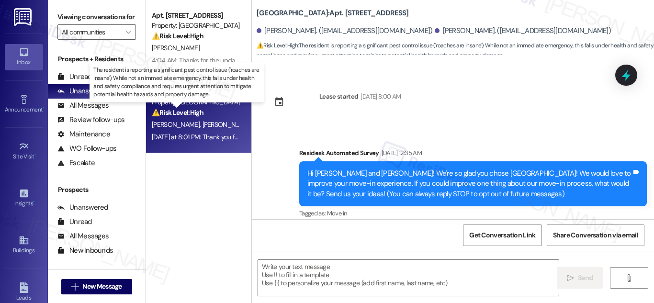
scroll to position [2693, 0]
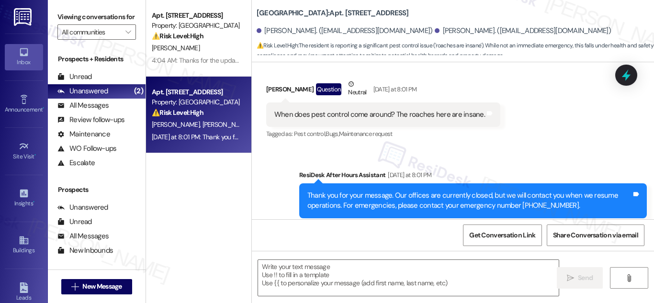
type textarea "Fetching suggested responses. Please feel free to read through the conversation…"
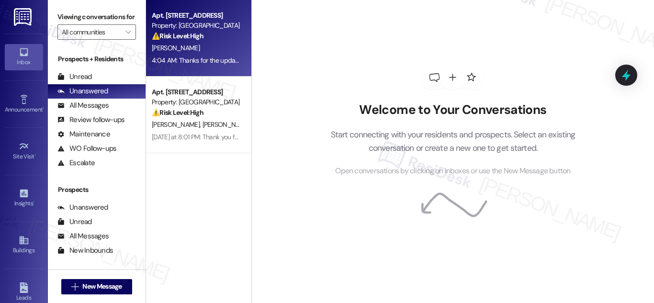
click at [204, 40] on strong "⚠️ Risk Level: High" at bounding box center [178, 36] width 52 height 9
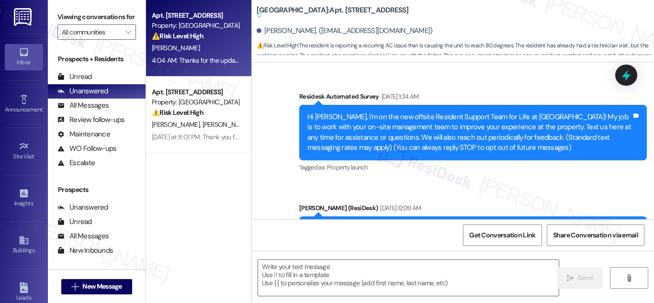
type textarea "Fetching suggested responses. Please feel free to read through the conversation…"
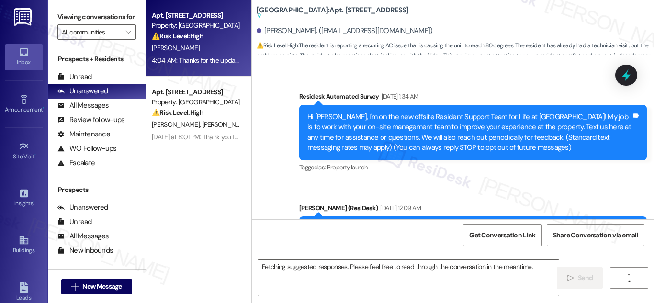
scroll to position [19789, 0]
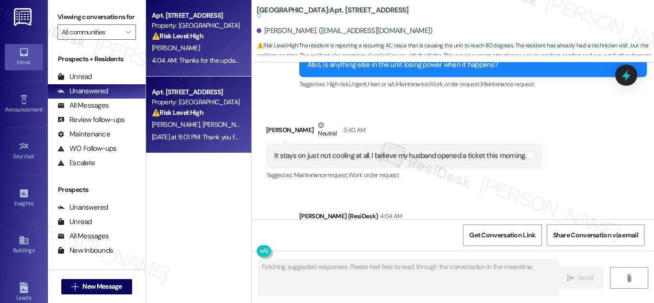
click at [214, 112] on div "⚠️ Risk Level: High The resident is reporting a significant pest control issue …" at bounding box center [196, 113] width 89 height 10
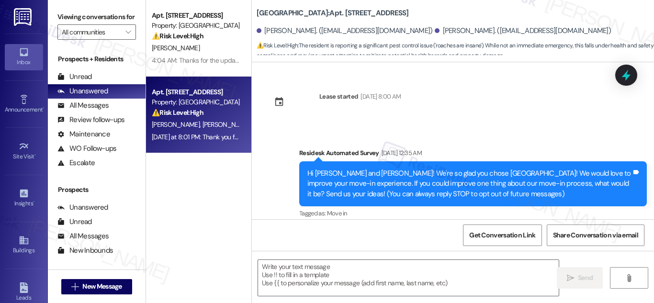
scroll to position [2693, 0]
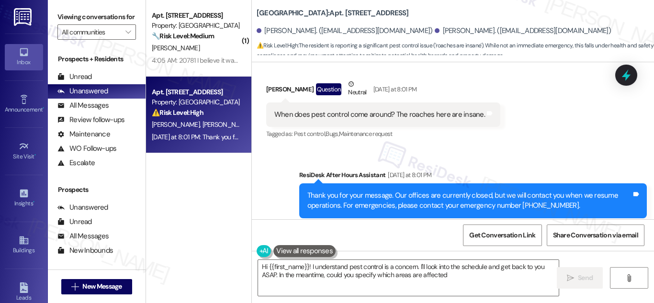
type textarea "Hi {{first_name}}! I understand pest control is a concern. I'll look into the s…"
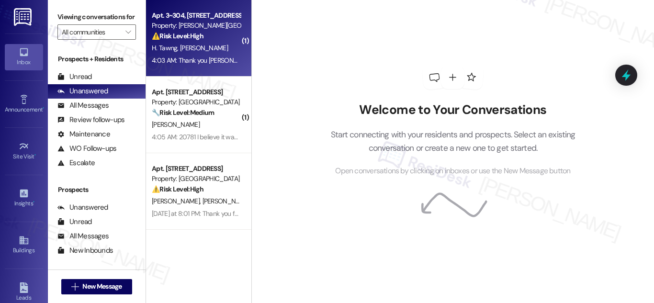
click at [196, 47] on span "[PERSON_NAME]" at bounding box center [204, 48] width 48 height 9
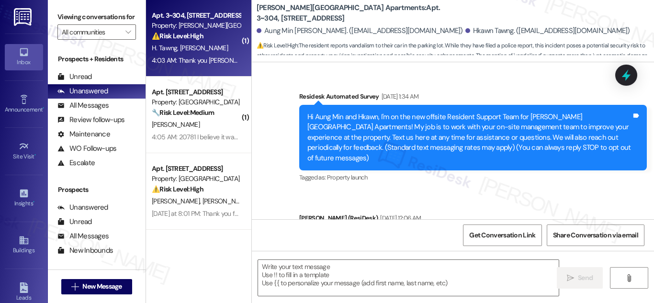
scroll to position [4317, 0]
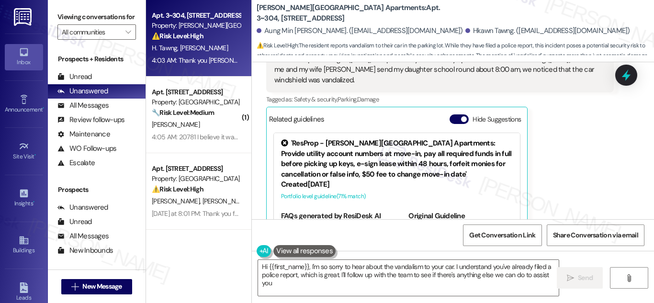
type textarea "Hi {{first_name}}, I'm so sorry to hear about the vandalism to your car. I unde…"
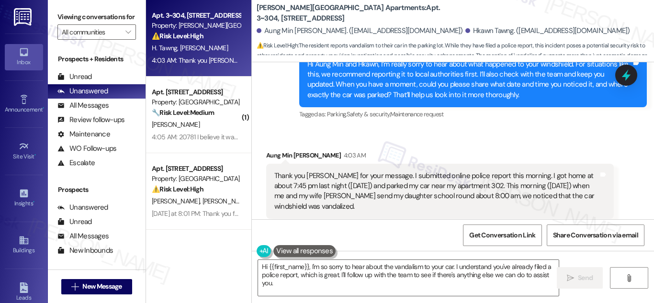
scroll to position [4173, 0]
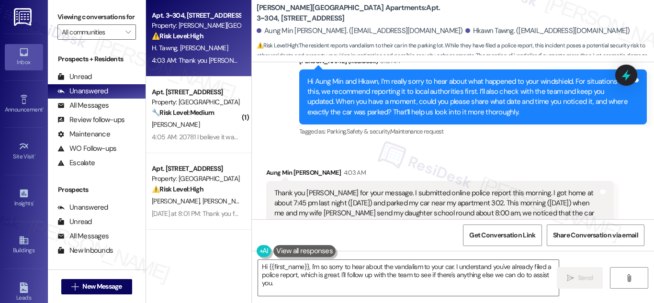
click at [468, 188] on div "Thank you Sarah for your message. I submitted online police report this morning…" at bounding box center [436, 208] width 324 height 41
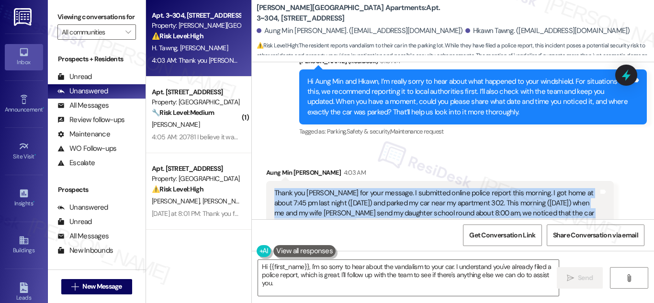
click at [469, 188] on div "Thank you Sarah for your message. I submitted online police report this morning…" at bounding box center [436, 208] width 324 height 41
copy div "Thank you Sarah for your message. I submitted online police report this morning…"
